Goal: Task Accomplishment & Management: Manage account settings

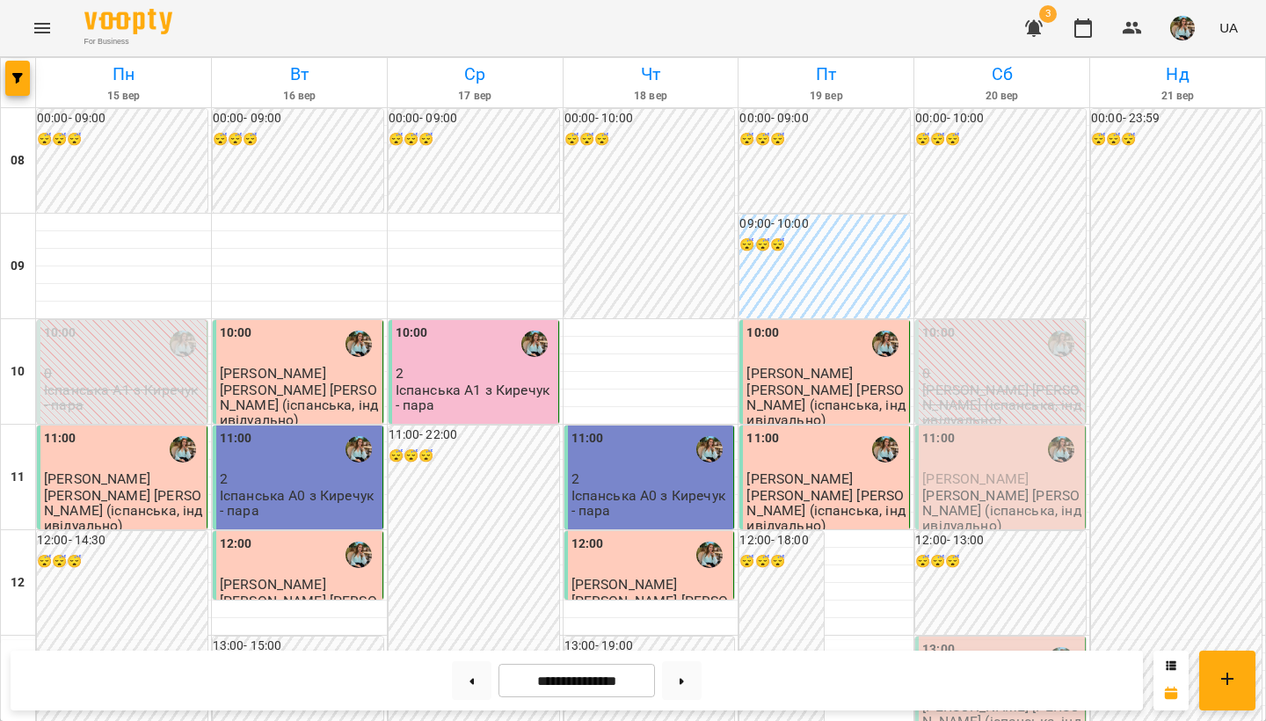
click at [1182, 32] on img "button" at bounding box center [1183, 28] width 25 height 25
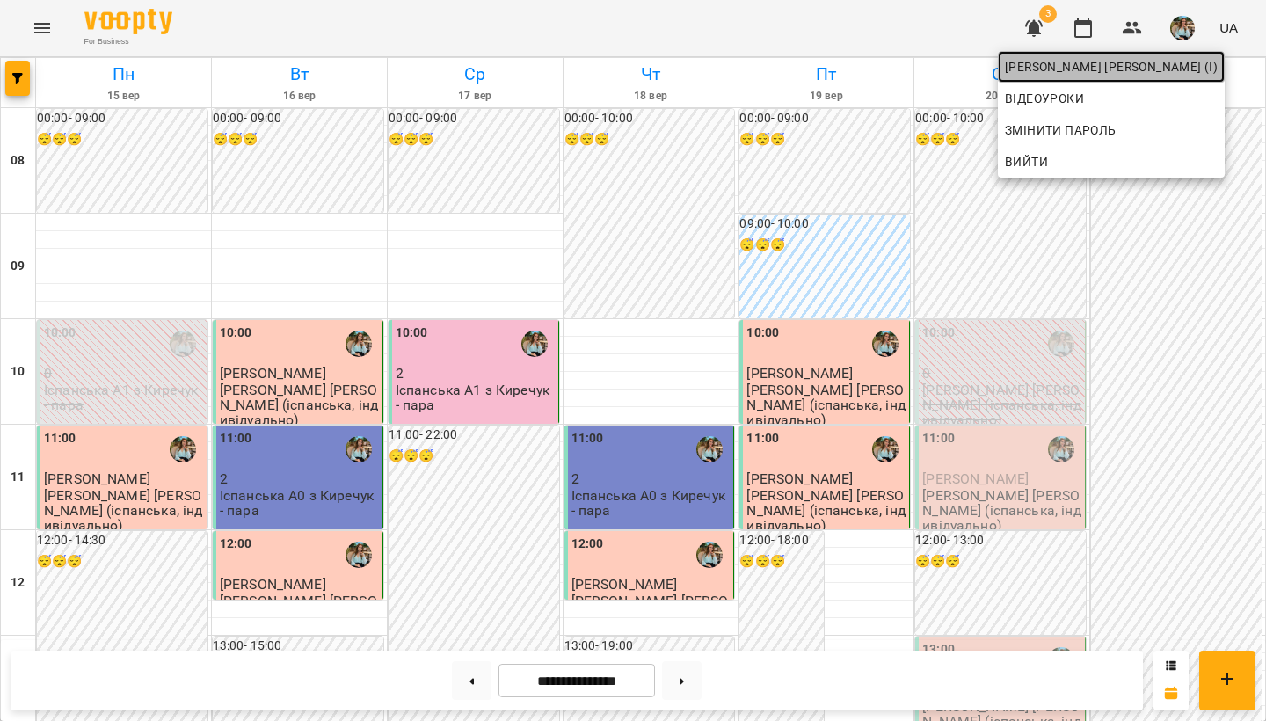
click at [1171, 73] on span "[PERSON_NAME] [PERSON_NAME] (і)" at bounding box center [1111, 66] width 213 height 21
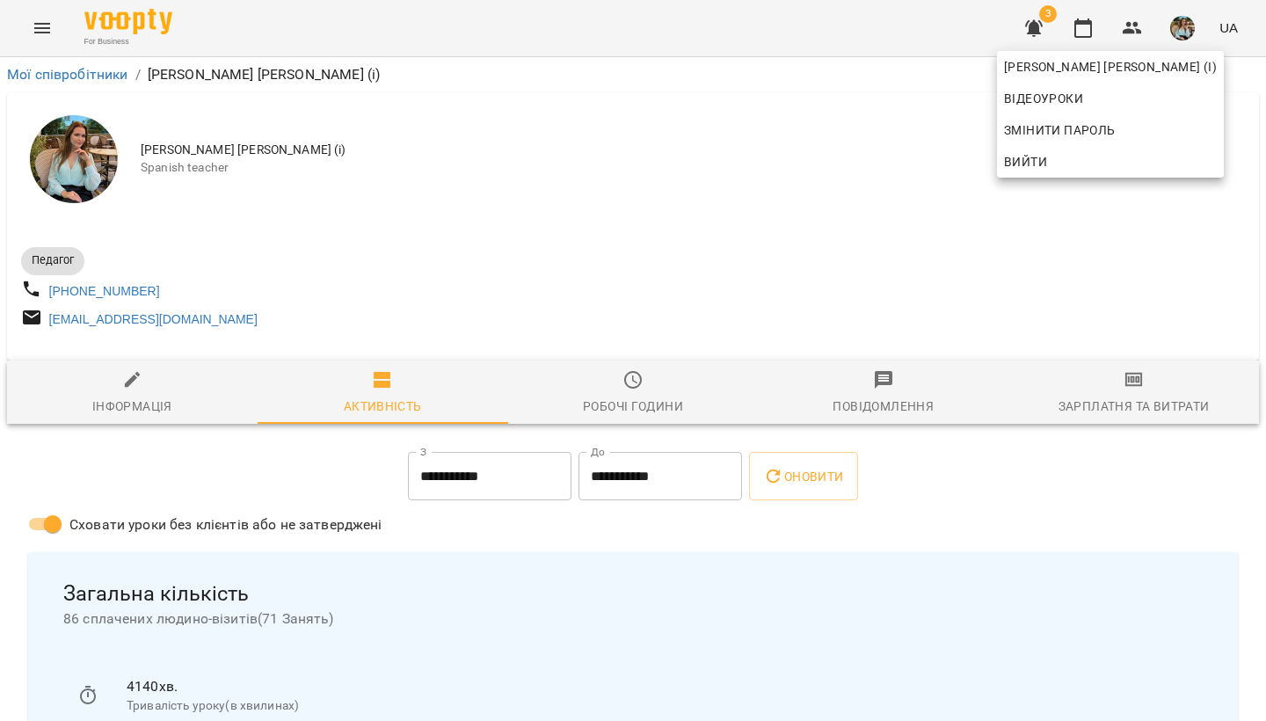
click at [781, 251] on div at bounding box center [633, 360] width 1266 height 721
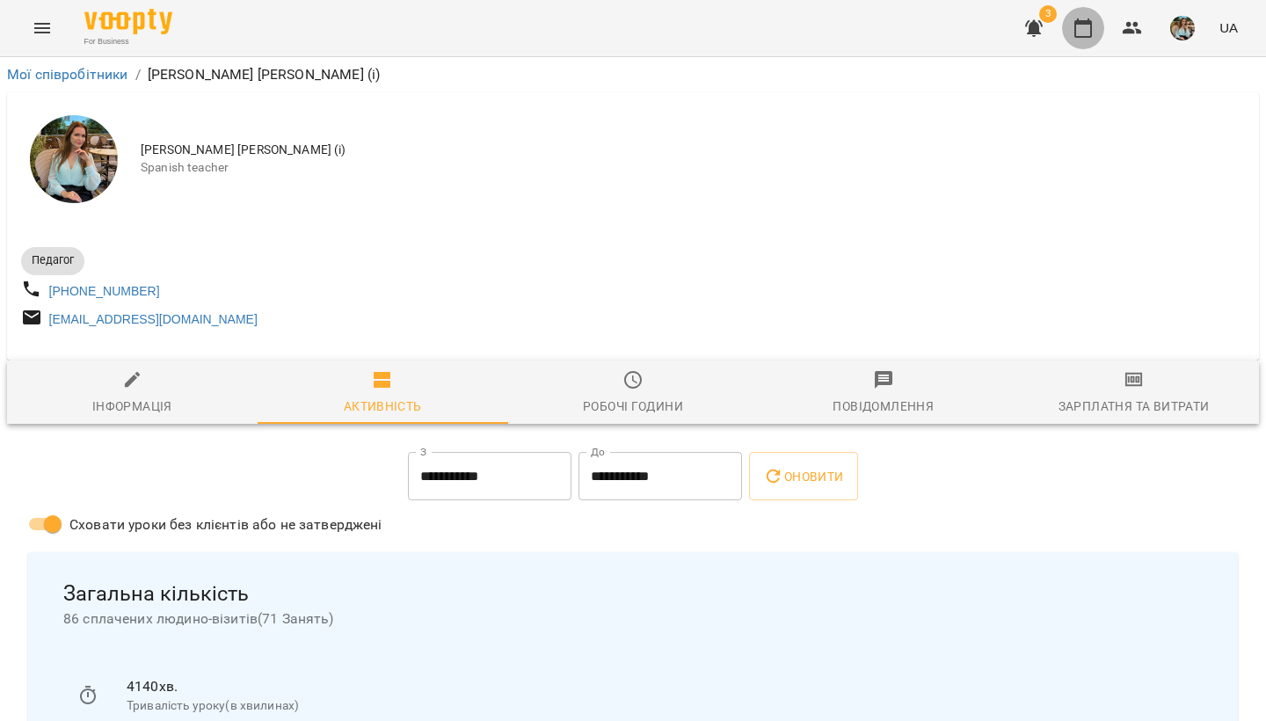
click at [1091, 25] on icon "button" at bounding box center [1084, 27] width 18 height 19
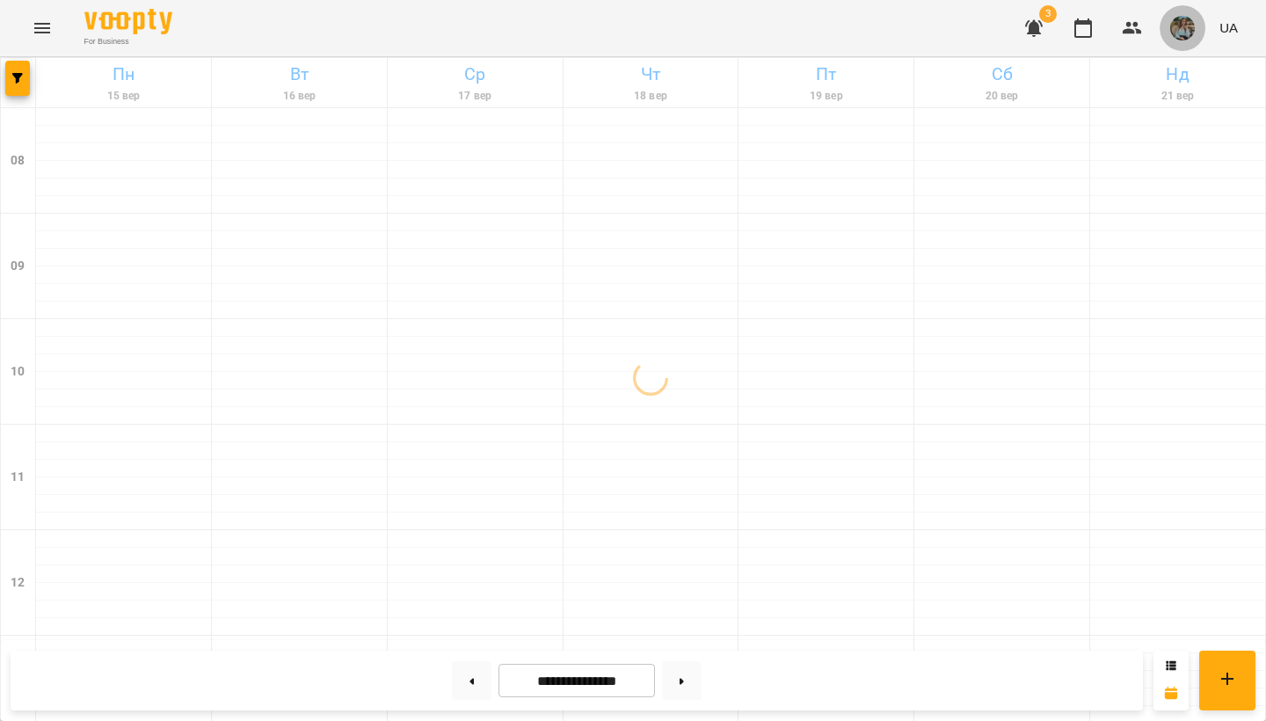
click at [1182, 37] on img "button" at bounding box center [1183, 28] width 25 height 25
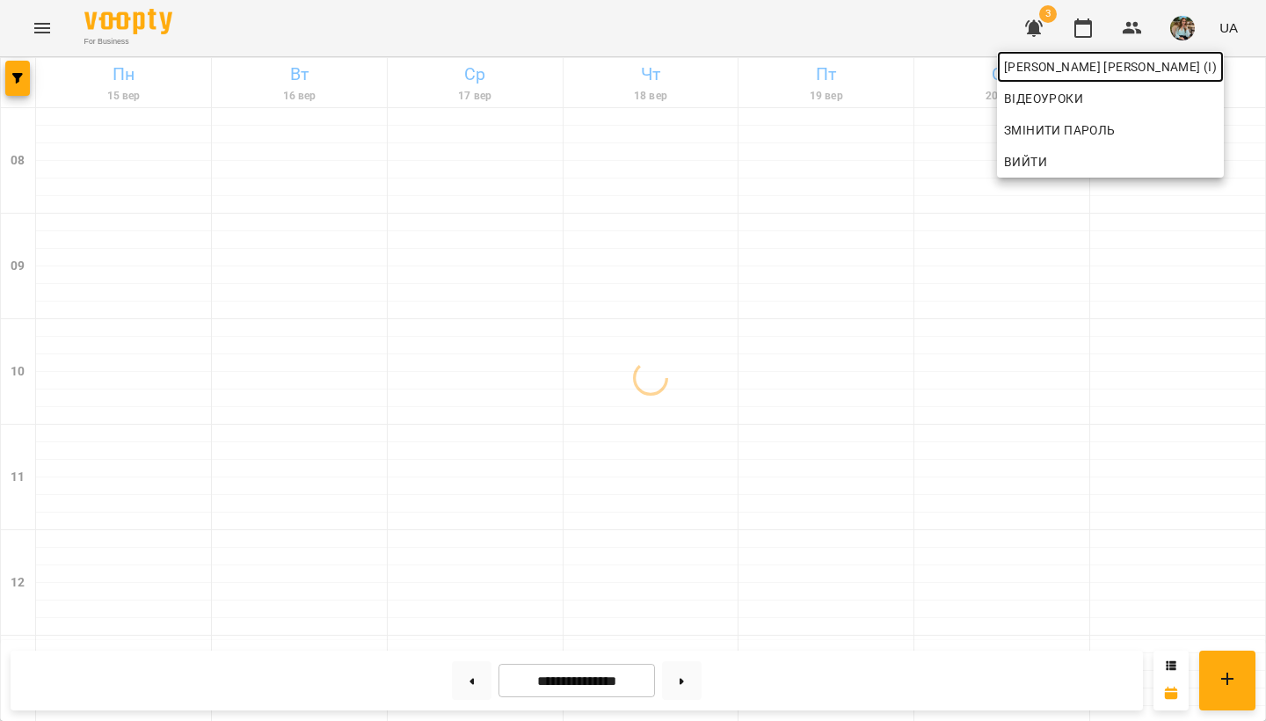
click at [1130, 69] on span "[PERSON_NAME] [PERSON_NAME] (і)" at bounding box center [1110, 66] width 213 height 21
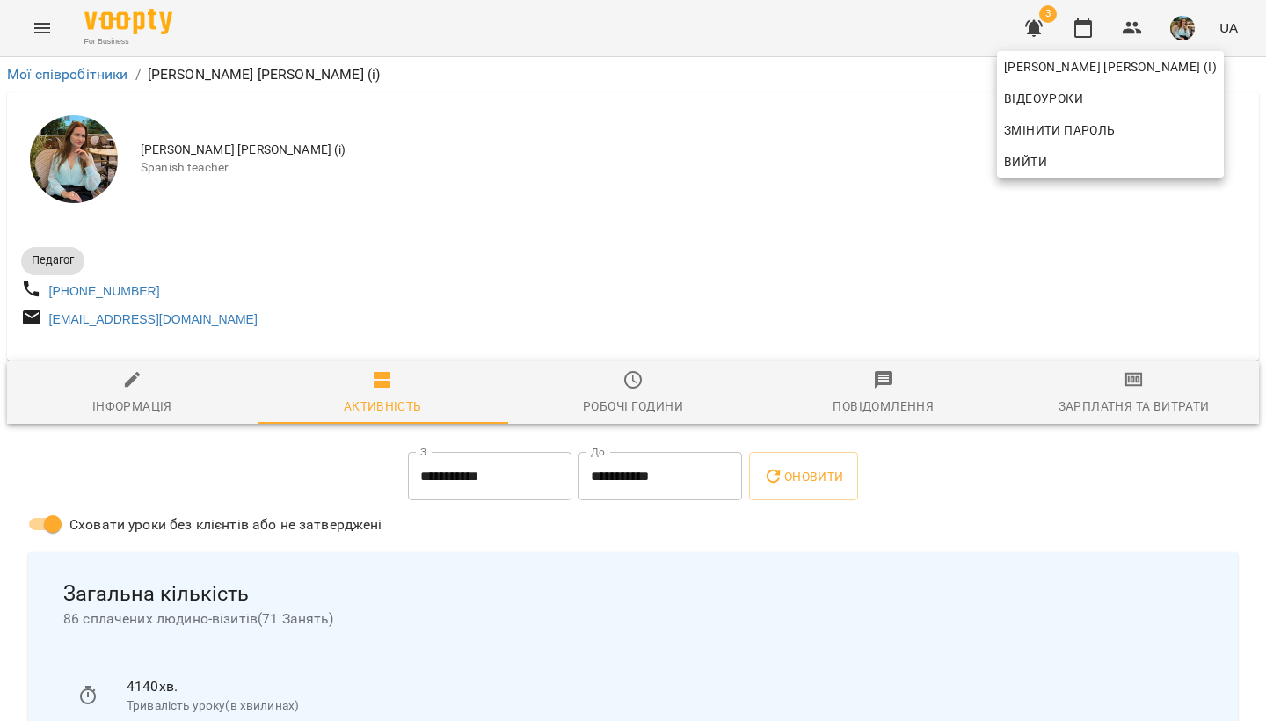
click at [803, 178] on div at bounding box center [633, 360] width 1266 height 721
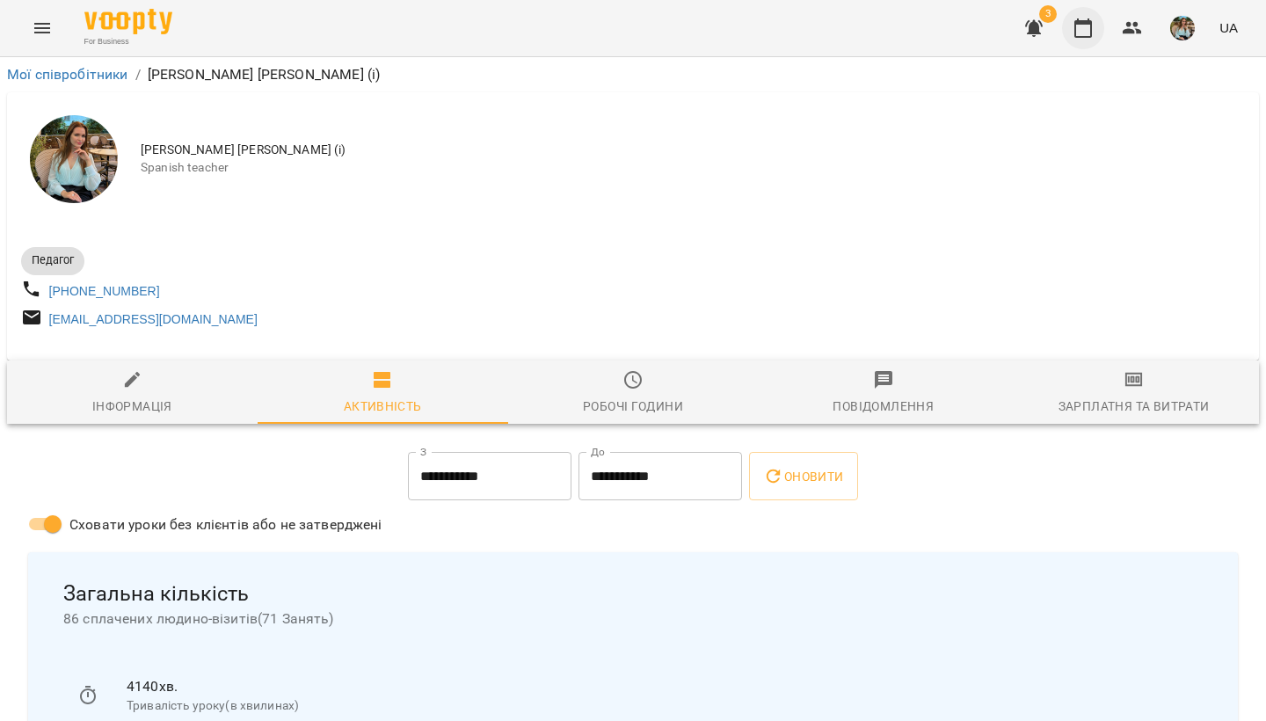
click at [1082, 35] on icon "button" at bounding box center [1083, 28] width 21 height 21
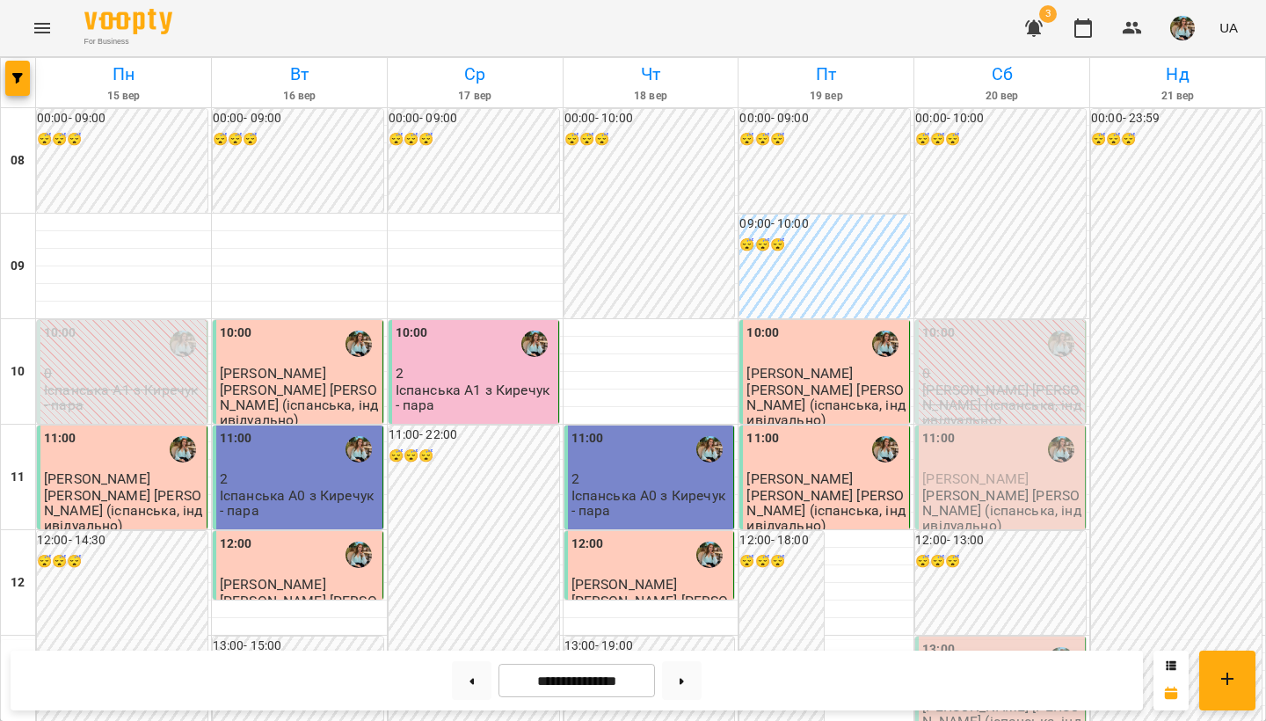
scroll to position [816, 0]
click at [1195, 30] on img "button" at bounding box center [1183, 28] width 25 height 25
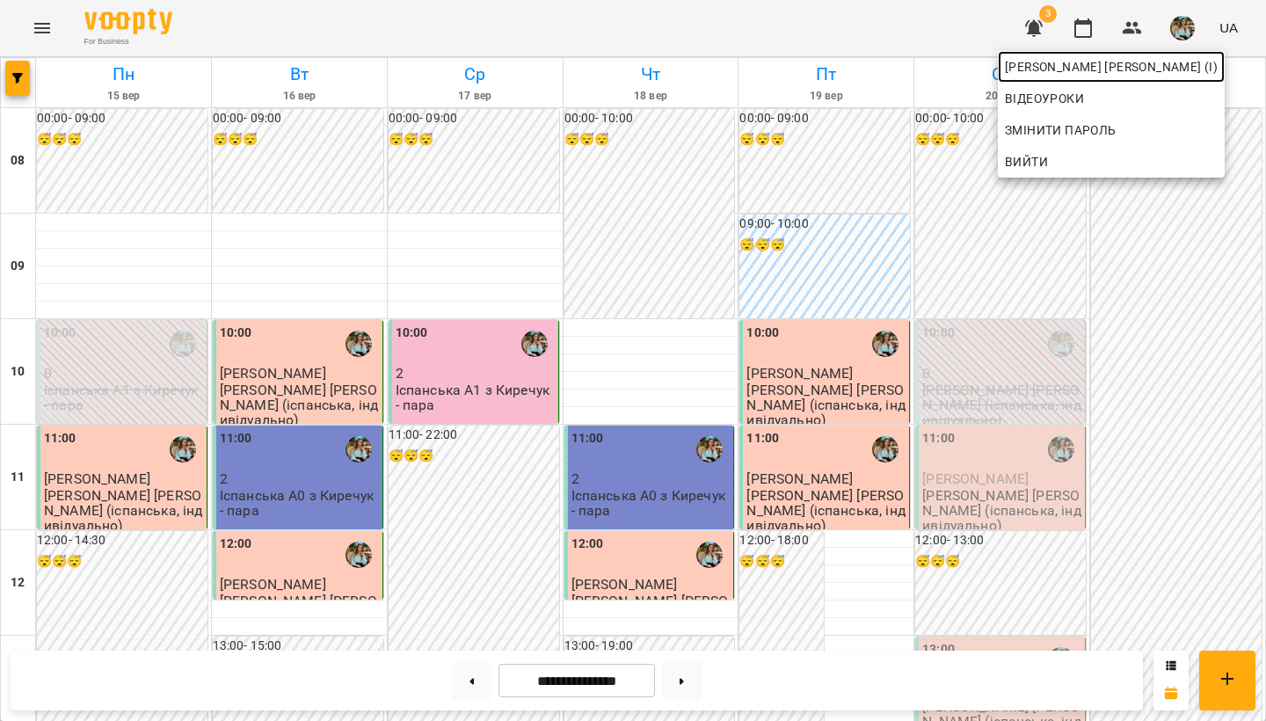
click at [1179, 65] on span "[PERSON_NAME] [PERSON_NAME] (і)" at bounding box center [1111, 66] width 213 height 21
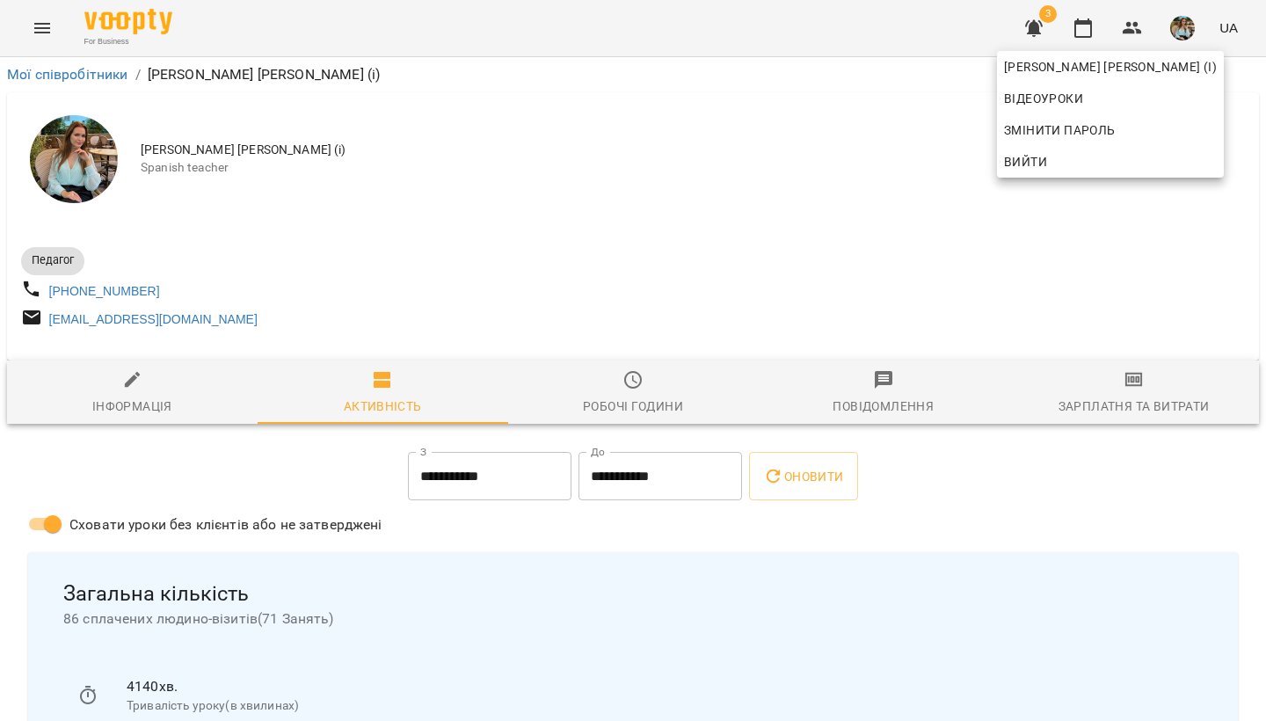
click at [1168, 36] on div at bounding box center [633, 360] width 1266 height 721
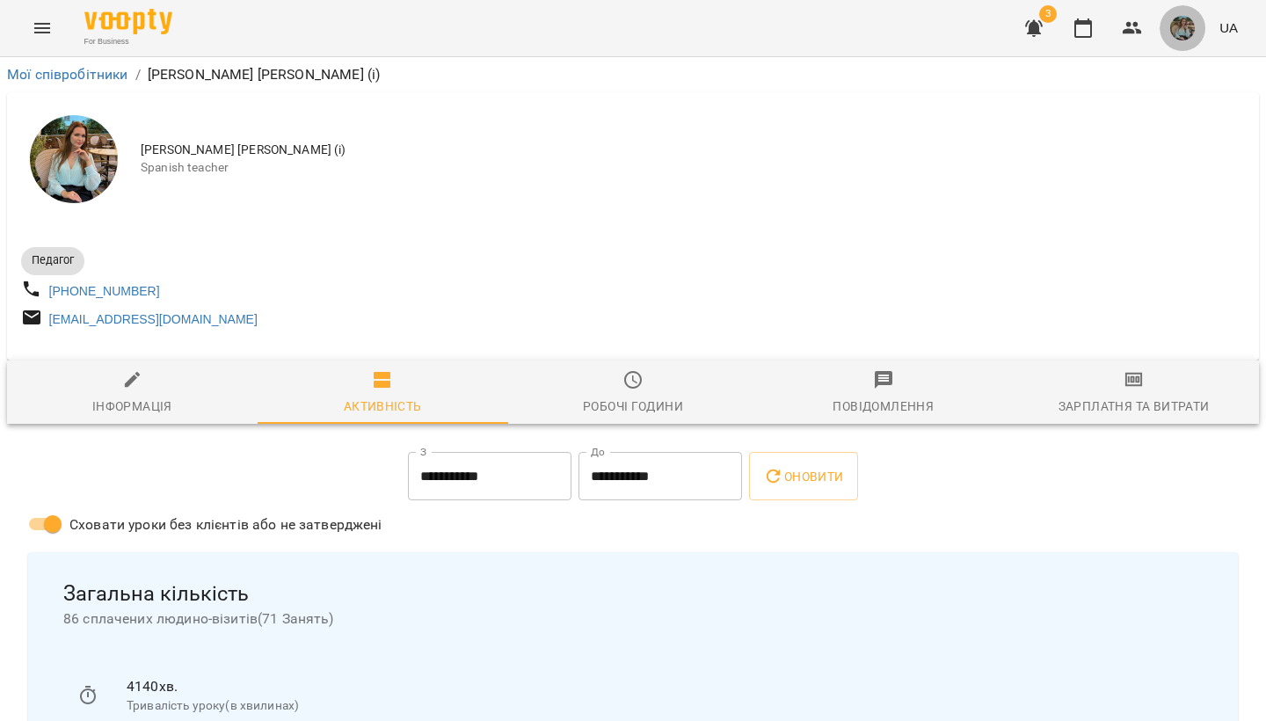
click at [1178, 37] on img "button" at bounding box center [1183, 28] width 25 height 25
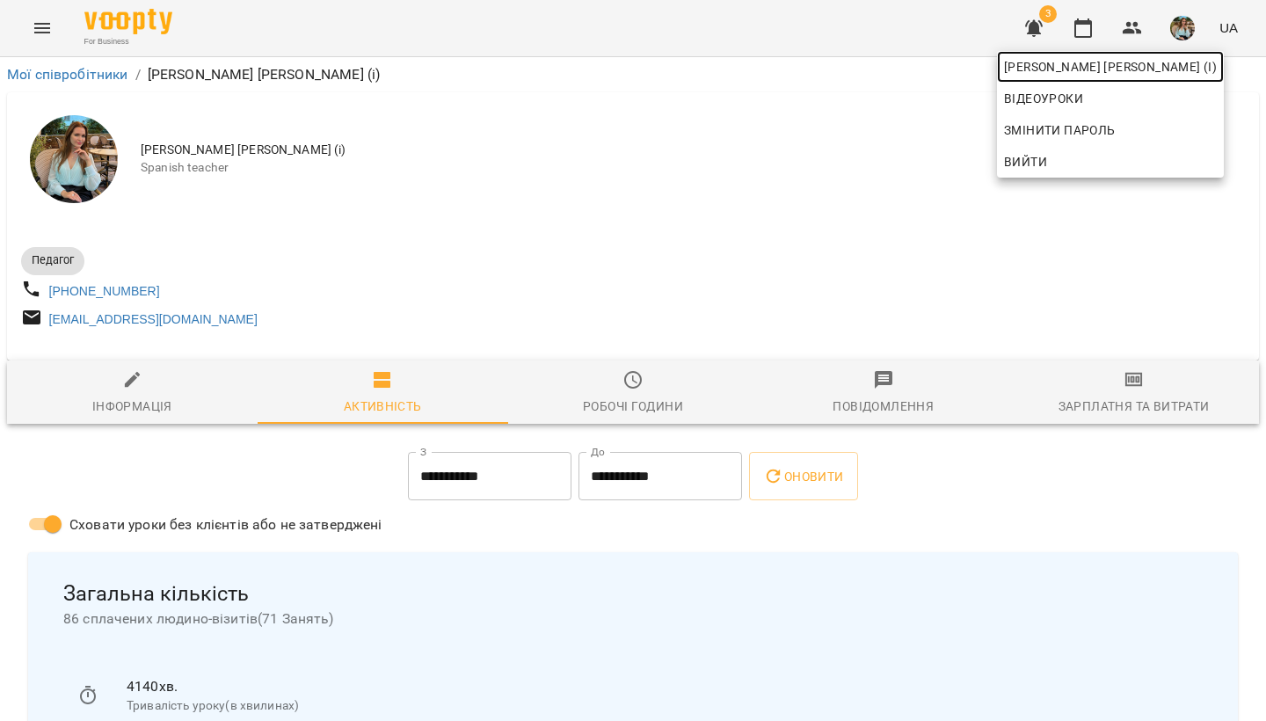
click at [1160, 71] on span "[PERSON_NAME] [PERSON_NAME] (і)" at bounding box center [1110, 66] width 213 height 21
click at [1051, 23] on div at bounding box center [633, 360] width 1266 height 721
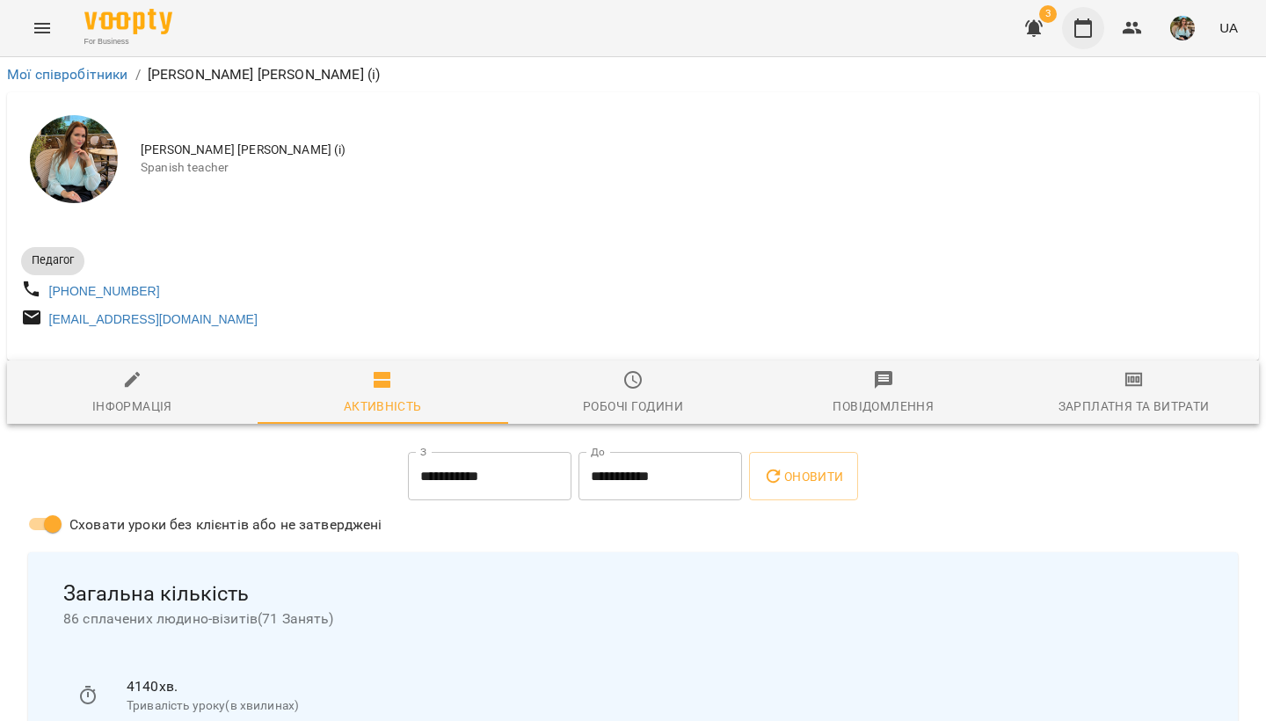
click at [1074, 24] on icon "button" at bounding box center [1083, 28] width 21 height 21
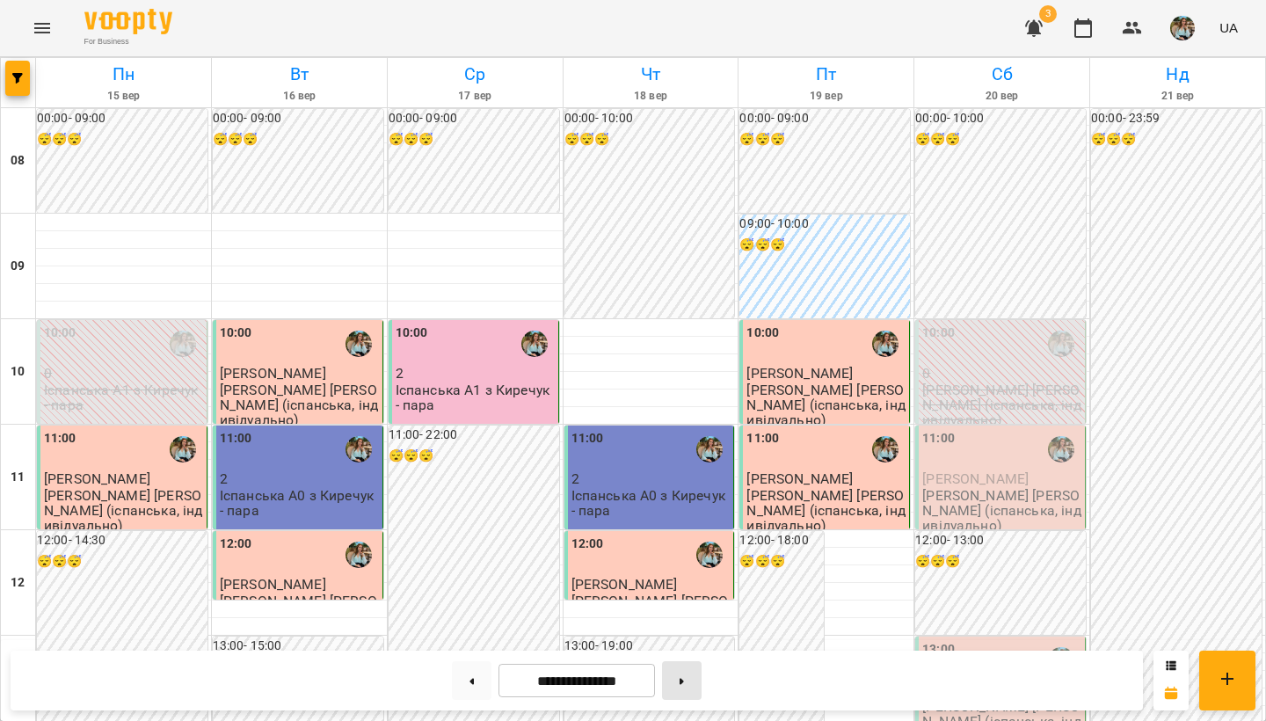
click at [684, 682] on icon at bounding box center [682, 681] width 4 height 6
type input "**********"
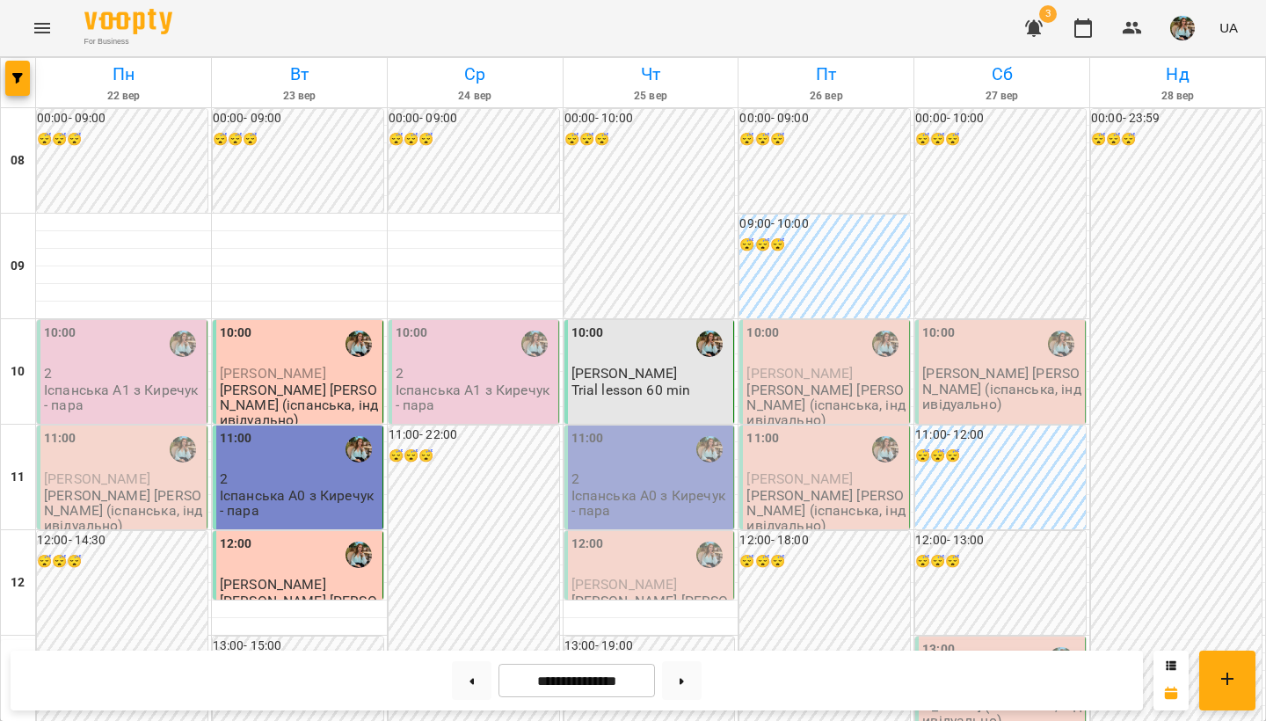
scroll to position [1048, 0]
click at [1191, 26] on img "button" at bounding box center [1183, 28] width 25 height 25
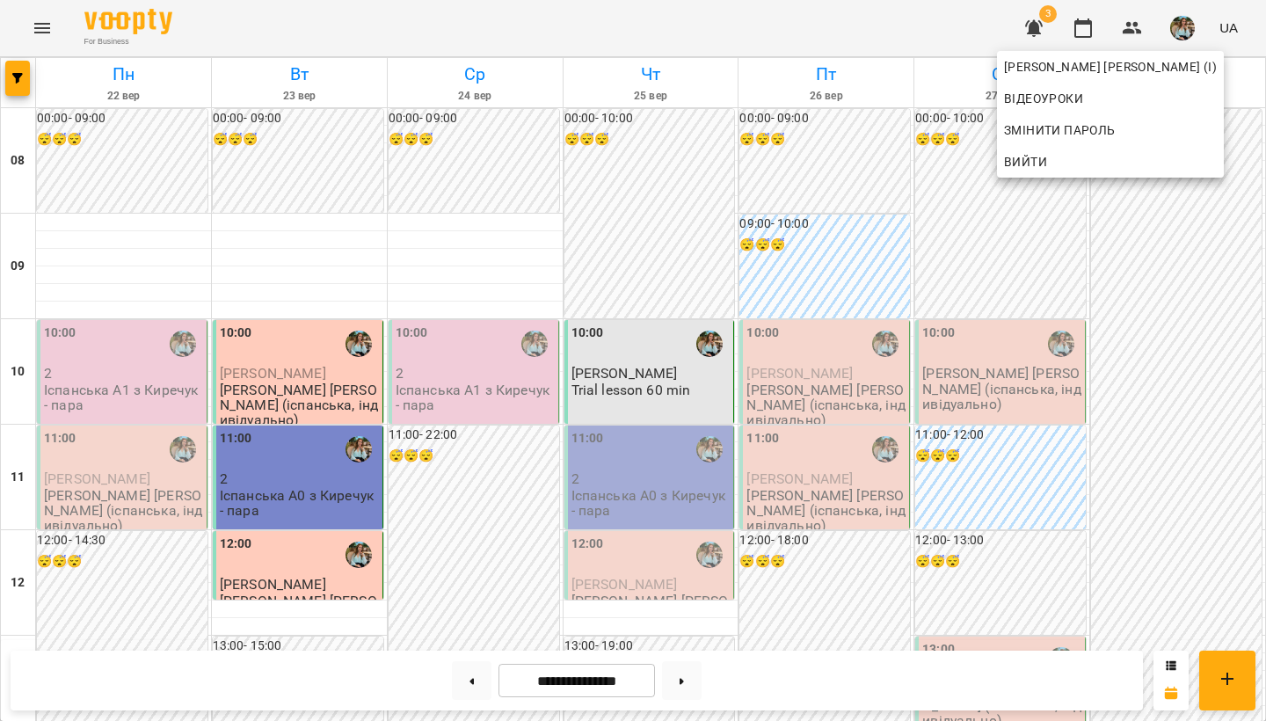
click at [1091, 20] on div at bounding box center [633, 360] width 1266 height 721
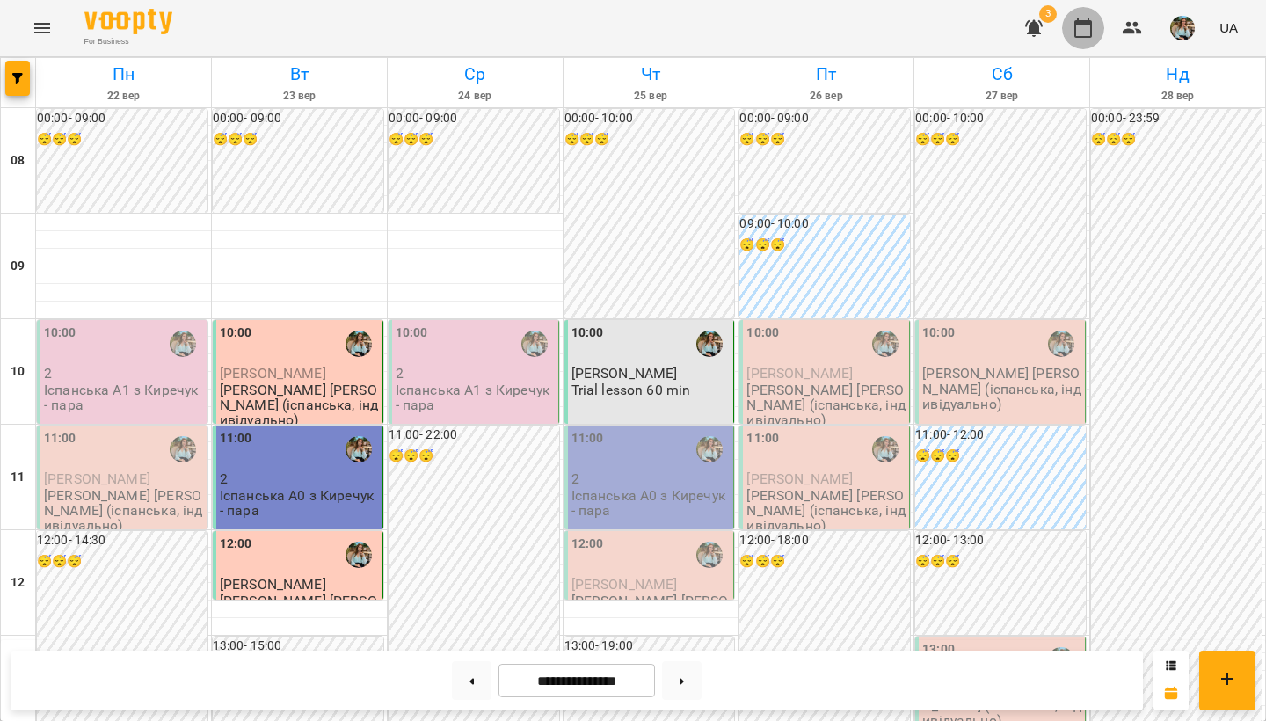
click at [1089, 33] on icon "button" at bounding box center [1083, 28] width 21 height 21
click at [1192, 23] on img "button" at bounding box center [1183, 28] width 25 height 25
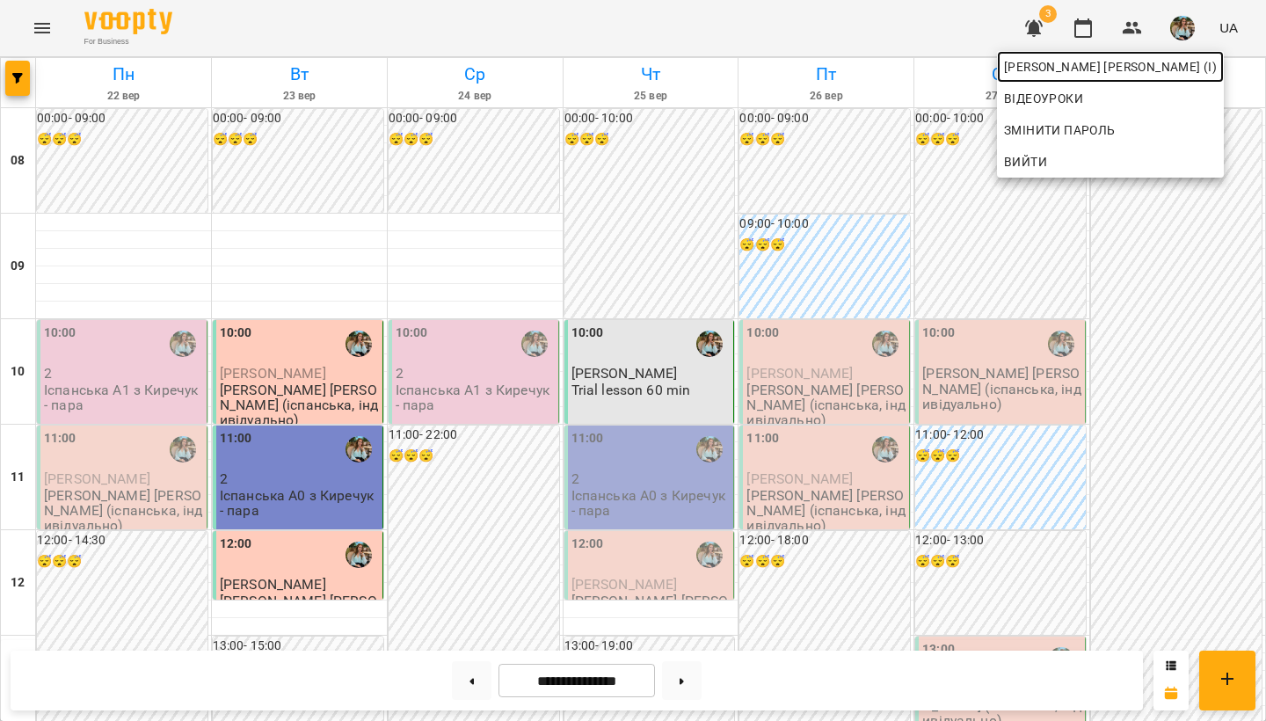
click at [1177, 51] on link "[PERSON_NAME] [PERSON_NAME] (і)" at bounding box center [1110, 67] width 227 height 32
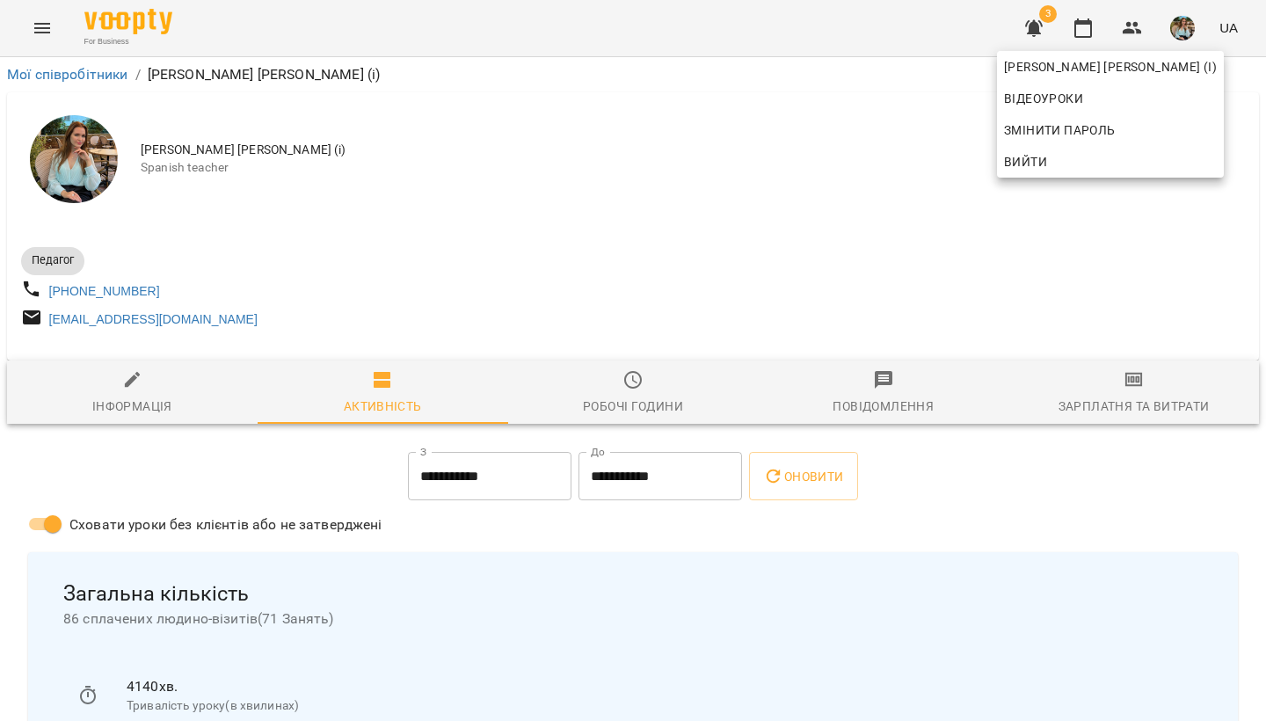
click at [719, 184] on div at bounding box center [633, 360] width 1266 height 721
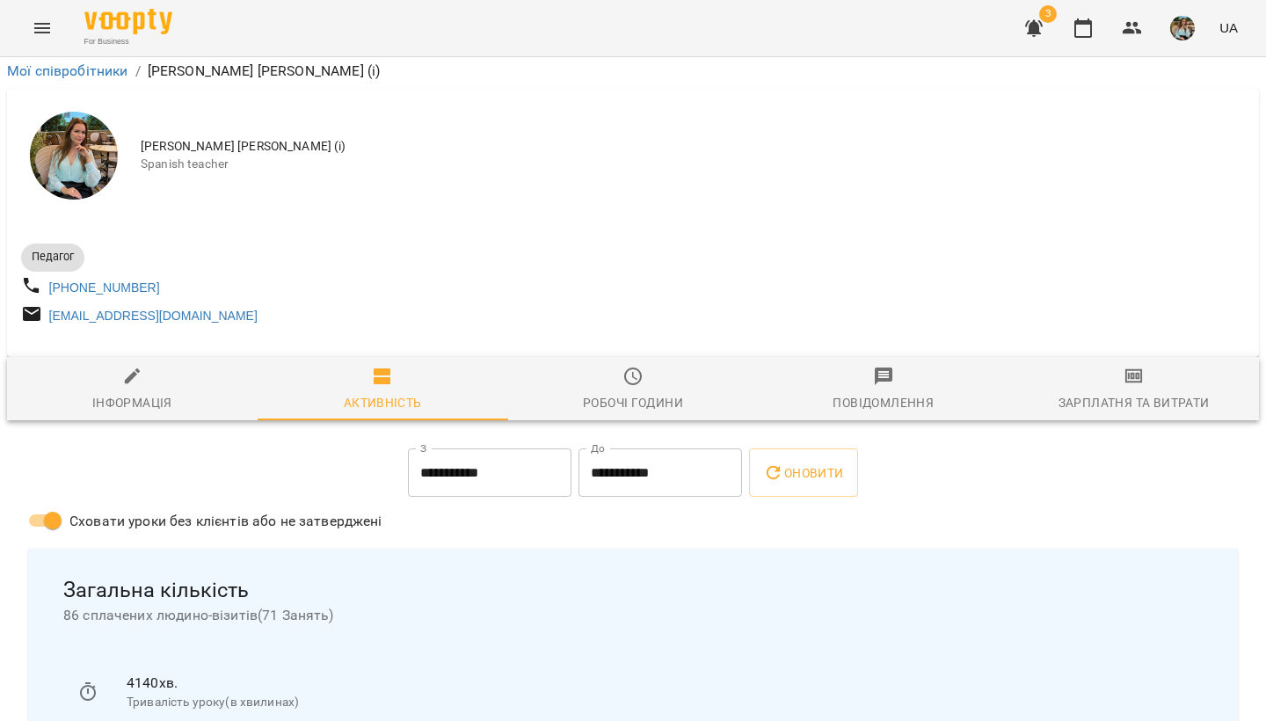
scroll to position [82, 0]
